Goal: Task Accomplishment & Management: Use online tool/utility

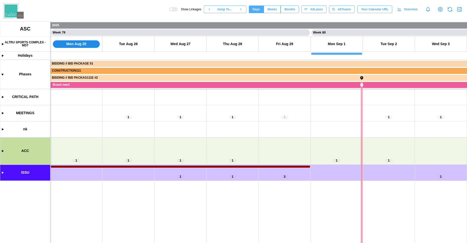
scroll to position [0, 20322]
drag, startPoint x: 316, startPoint y: 161, endPoint x: 166, endPoint y: 143, distance: 151.6
click at [166, 143] on canvas at bounding box center [233, 132] width 467 height 222
drag, startPoint x: 156, startPoint y: 143, endPoint x: 207, endPoint y: 134, distance: 51.1
click at [188, 135] on canvas at bounding box center [233, 132] width 467 height 222
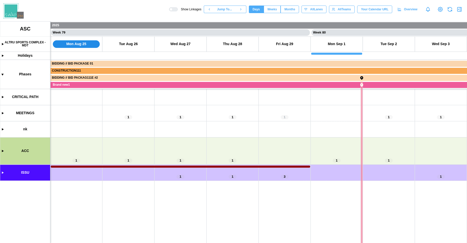
drag, startPoint x: 290, startPoint y: 148, endPoint x: 169, endPoint y: 153, distance: 121.6
click at [169, 153] on canvas at bounding box center [233, 132] width 467 height 222
drag, startPoint x: 242, startPoint y: 174, endPoint x: 187, endPoint y: 166, distance: 55.8
click at [190, 166] on canvas at bounding box center [233, 132] width 467 height 222
click at [96, 150] on canvas at bounding box center [233, 132] width 467 height 222
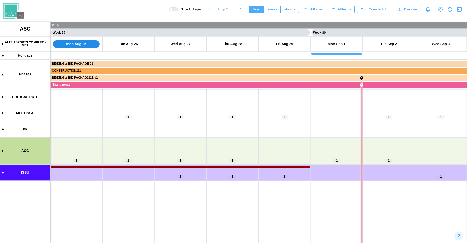
drag, startPoint x: 302, startPoint y: 185, endPoint x: 220, endPoint y: 165, distance: 84.8
click at [224, 165] on canvas at bounding box center [233, 132] width 467 height 222
drag, startPoint x: 301, startPoint y: 139, endPoint x: 127, endPoint y: 127, distance: 174.4
click at [203, 139] on canvas at bounding box center [233, 132] width 467 height 222
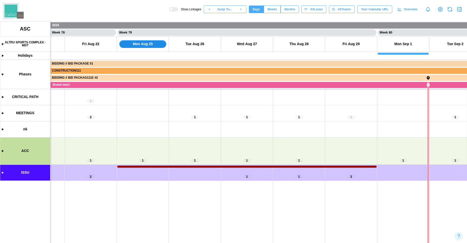
scroll to position [0, 20343]
drag, startPoint x: 280, startPoint y: 161, endPoint x: 354, endPoint y: 168, distance: 74.7
click at [354, 168] on canvas at bounding box center [233, 132] width 467 height 222
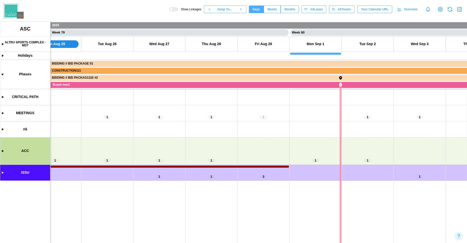
click at [460, 11] on icon "button" at bounding box center [460, 9] width 0 height 4
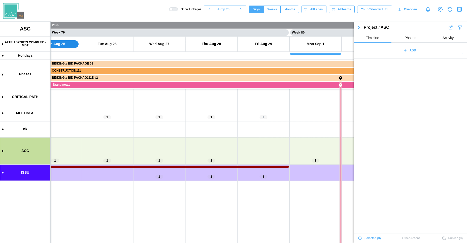
scroll to position [17575, 0]
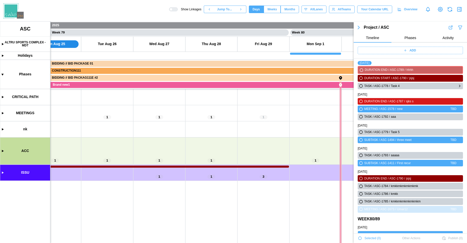
click at [360, 87] on icon "button" at bounding box center [361, 85] width 3 height 3
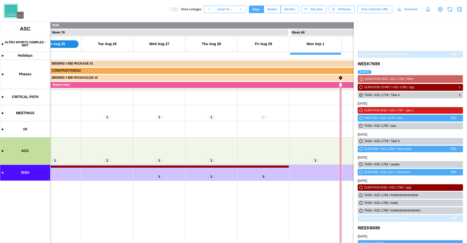
scroll to position [0, 0]
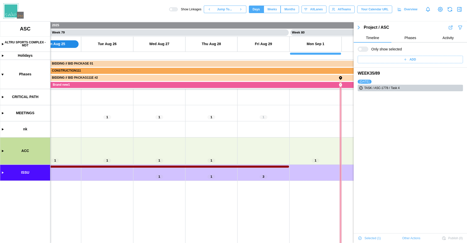
click at [363, 49] on div at bounding box center [365, 49] width 6 height 5
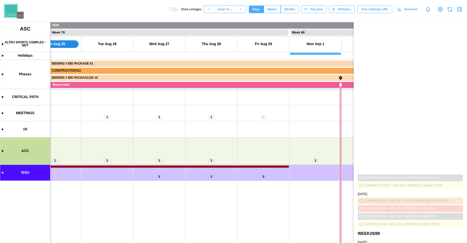
click at [459, 8] on icon "button" at bounding box center [460, 9] width 6 height 6
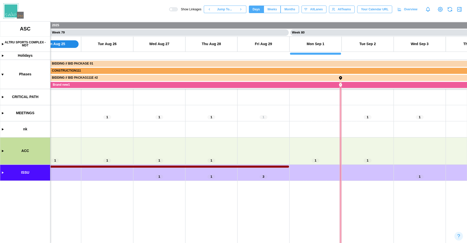
drag, startPoint x: 236, startPoint y: 146, endPoint x: 355, endPoint y: 128, distance: 120.5
click at [355, 128] on canvas at bounding box center [233, 132] width 467 height 222
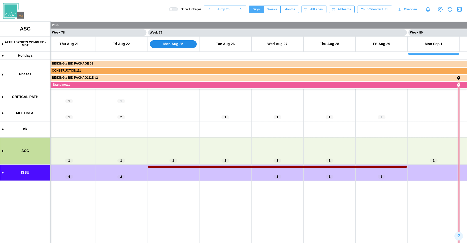
drag, startPoint x: 355, startPoint y: 128, endPoint x: 237, endPoint y: 127, distance: 117.4
click at [243, 127] on canvas at bounding box center [233, 132] width 467 height 222
drag, startPoint x: 191, startPoint y: 127, endPoint x: 385, endPoint y: 114, distance: 195.3
click at [383, 114] on canvas at bounding box center [233, 132] width 467 height 222
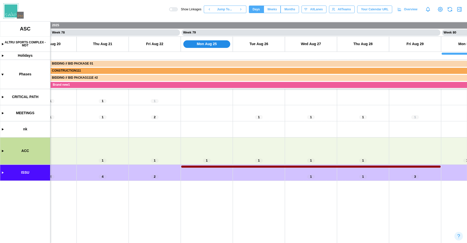
drag, startPoint x: 366, startPoint y: 121, endPoint x: 250, endPoint y: 132, distance: 116.9
click at [255, 131] on canvas at bounding box center [233, 132] width 467 height 222
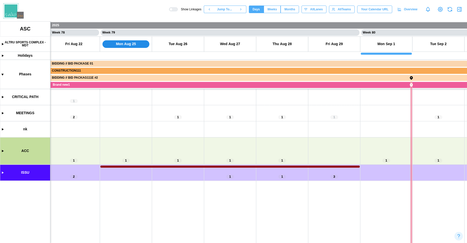
click at [3, 151] on canvas at bounding box center [233, 132] width 467 height 222
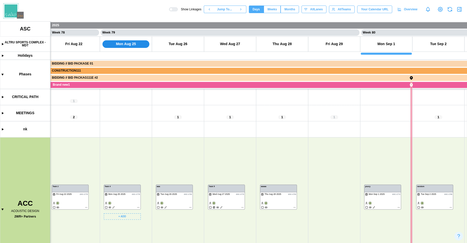
click at [119, 192] on canvas at bounding box center [233, 132] width 467 height 222
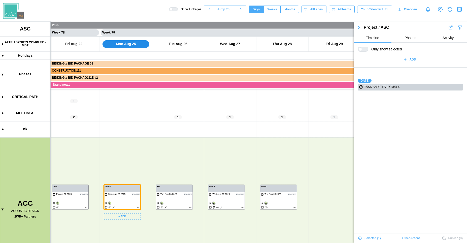
scroll to position [17, 0]
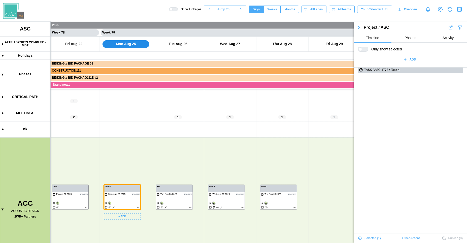
click at [163, 192] on canvas at bounding box center [233, 132] width 467 height 222
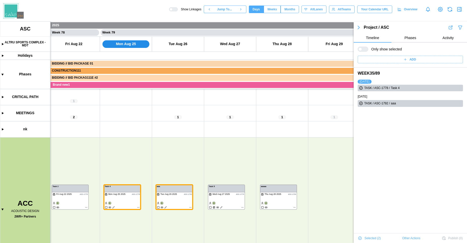
click at [362, 51] on div at bounding box center [365, 49] width 6 height 5
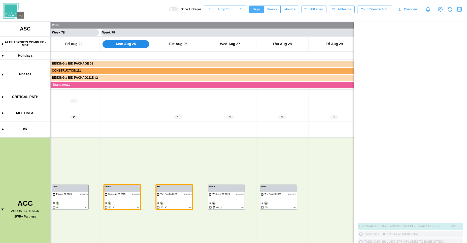
scroll to position [1853, 0]
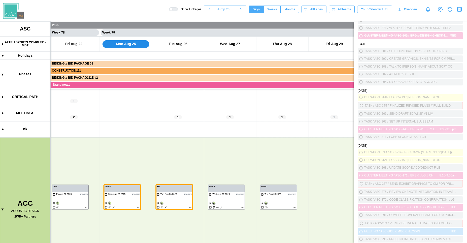
click at [457, 10] on icon "button" at bounding box center [460, 9] width 6 height 6
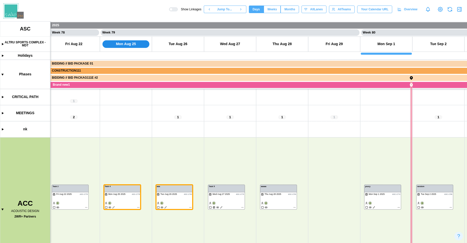
scroll to position [0, 0]
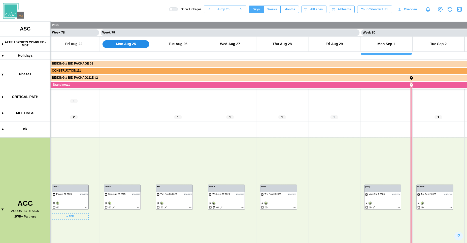
click at [77, 200] on canvas at bounding box center [233, 132] width 467 height 222
click at [132, 198] on canvas at bounding box center [233, 132] width 467 height 222
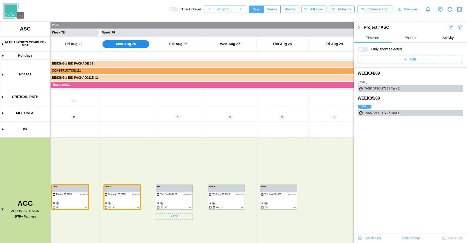
click at [189, 198] on canvas at bounding box center [233, 132] width 467 height 222
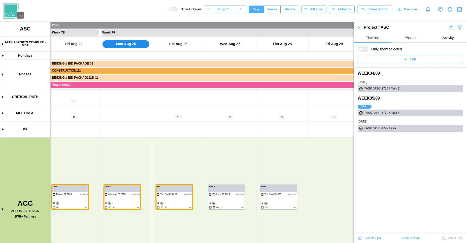
click at [408, 238] on span "Other Actions" at bounding box center [411, 238] width 18 height 7
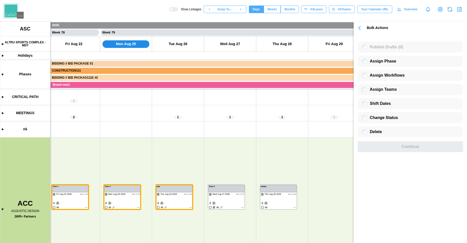
click at [359, 30] on icon "button" at bounding box center [359, 27] width 7 height 7
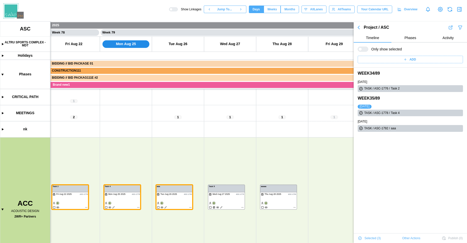
click at [462, 7] on icon "button" at bounding box center [460, 9] width 6 height 6
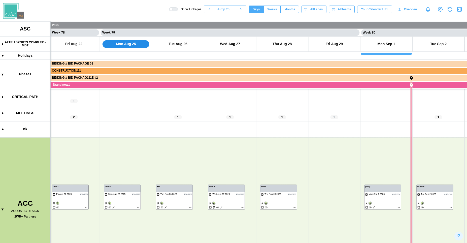
click at [459, 7] on icon "button" at bounding box center [460, 9] width 6 height 6
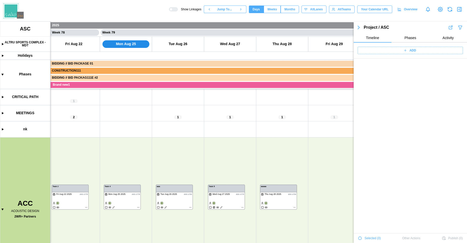
scroll to position [17575, 0]
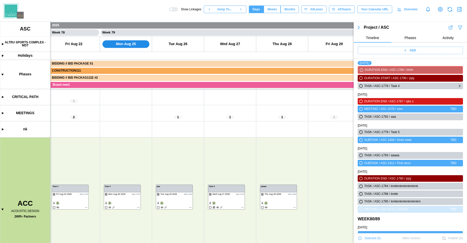
click at [361, 85] on icon "button" at bounding box center [361, 85] width 3 height 3
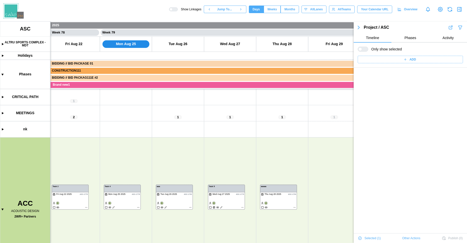
scroll to position [0, 0]
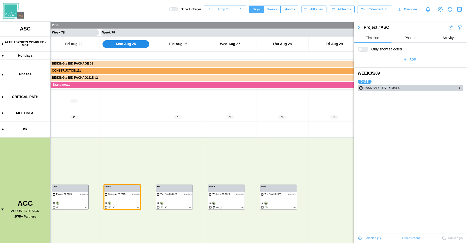
click at [361, 86] on icon "button" at bounding box center [361, 87] width 3 height 3
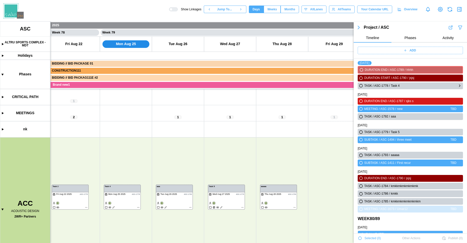
click at [361, 86] on icon "button" at bounding box center [361, 85] width 3 height 3
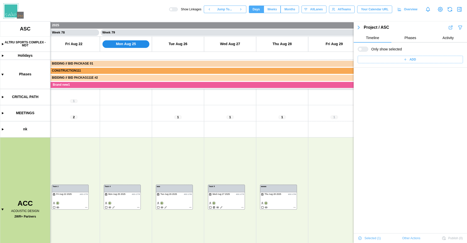
scroll to position [0, 0]
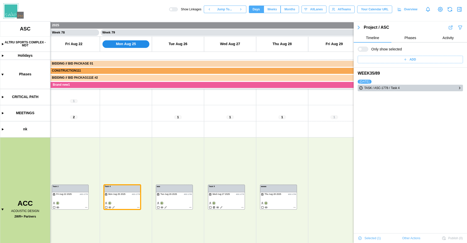
click at [361, 86] on icon "button" at bounding box center [361, 87] width 3 height 3
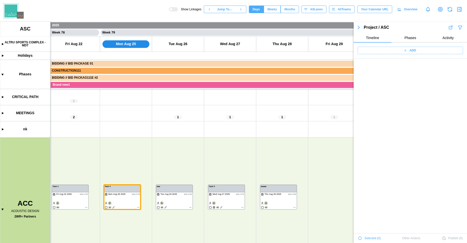
scroll to position [17561, 0]
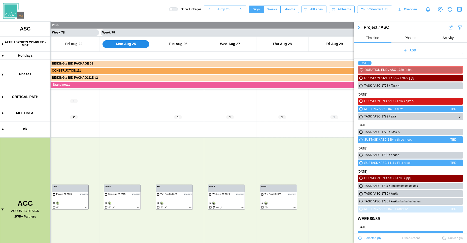
click at [361, 116] on icon "button" at bounding box center [361, 116] width 3 height 3
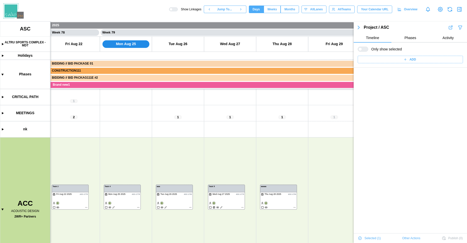
scroll to position [0, 0]
click at [361, 112] on div "WEEK 35 / 89 [DATE] TASK / ASC-1792 / aaa" at bounding box center [410, 189] width 113 height 243
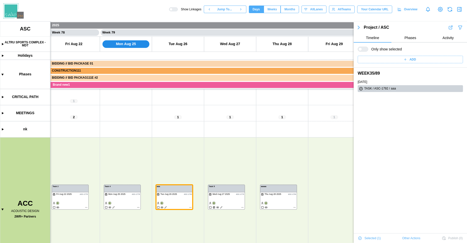
click at [363, 48] on div at bounding box center [365, 49] width 6 height 5
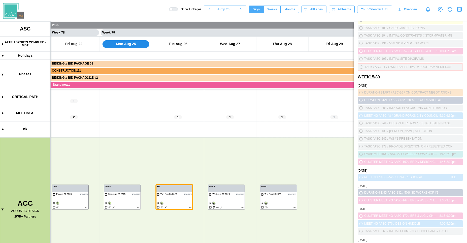
click at [461, 10] on icon "button" at bounding box center [460, 9] width 6 height 6
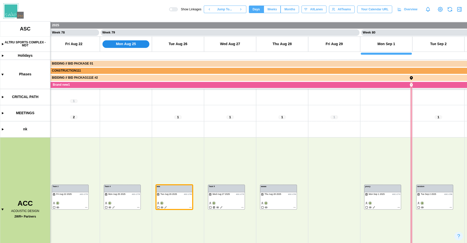
scroll to position [17425, 0]
click at [314, 160] on canvas at bounding box center [233, 132] width 467 height 222
click at [460, 9] on icon "button" at bounding box center [460, 9] width 0 height 4
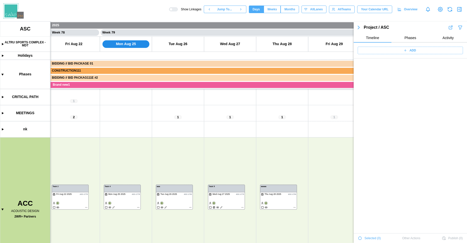
scroll to position [17575, 0]
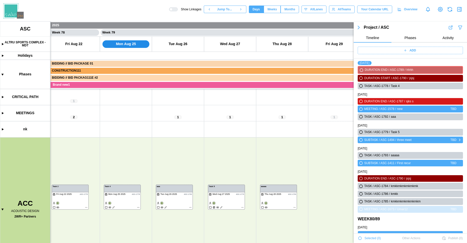
click at [362, 141] on icon "button" at bounding box center [361, 139] width 3 height 3
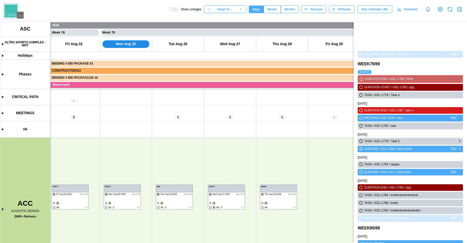
scroll to position [0, 0]
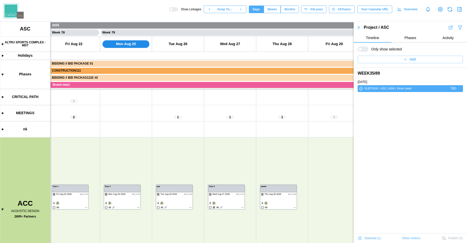
click at [465, 10] on div "Show Linkages Jump To... Days Weeks Months days All Lanes All Teams Your Calend…" at bounding box center [318, 9] width 298 height 9
click at [464, 10] on div "Show Linkages Jump To... Days Weeks Months days All Lanes All Teams Your Calend…" at bounding box center [318, 9] width 298 height 9
click at [460, 10] on icon "button" at bounding box center [460, 9] width 0 height 4
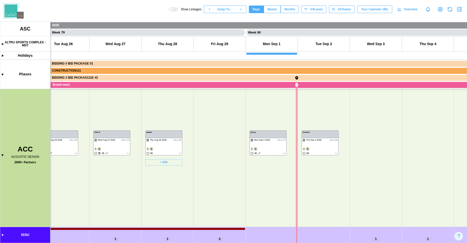
scroll to position [0, 20326]
drag, startPoint x: 280, startPoint y: 150, endPoint x: 219, endPoint y: 108, distance: 74.5
click at [214, 103] on canvas at bounding box center [233, 132] width 467 height 222
drag, startPoint x: 91, startPoint y: 122, endPoint x: 259, endPoint y: 140, distance: 168.8
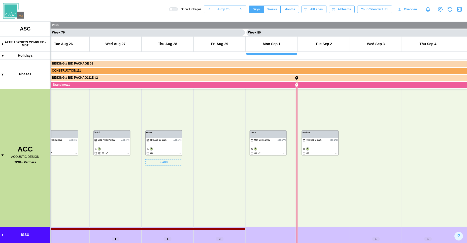
click at [259, 140] on canvas at bounding box center [233, 132] width 467 height 222
